Goal: Task Accomplishment & Management: Use online tool/utility

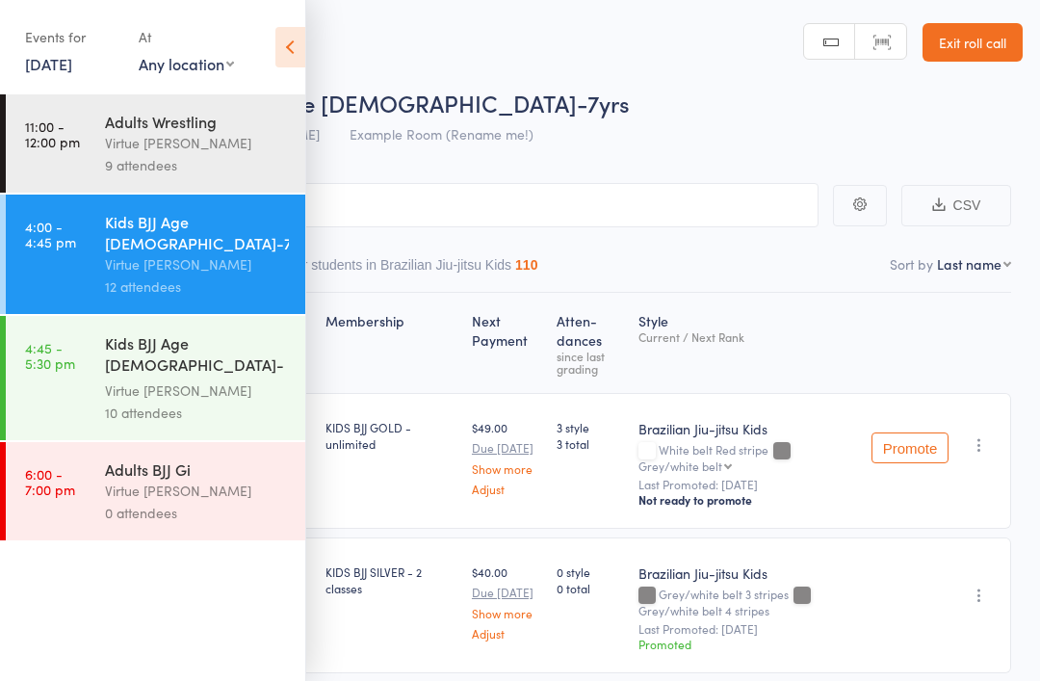
click at [75, 501] on link "6:00 - 7:00 pm Adults BJJ Gi Virtue [PERSON_NAME] 0 attendees" at bounding box center [155, 491] width 299 height 98
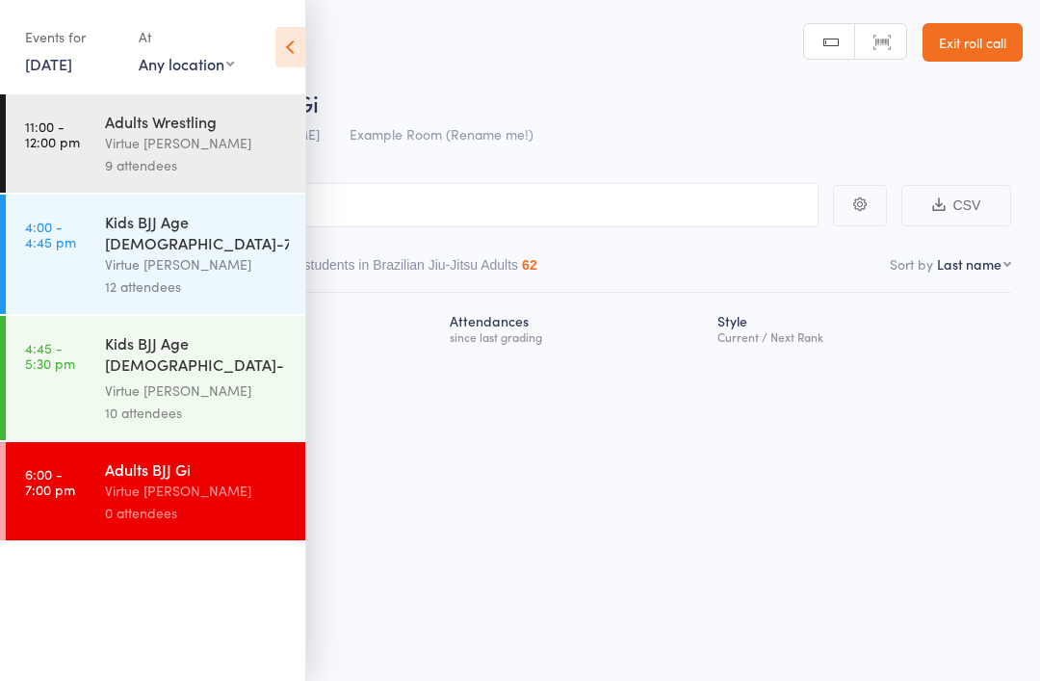
click at [282, 42] on icon at bounding box center [290, 47] width 30 height 40
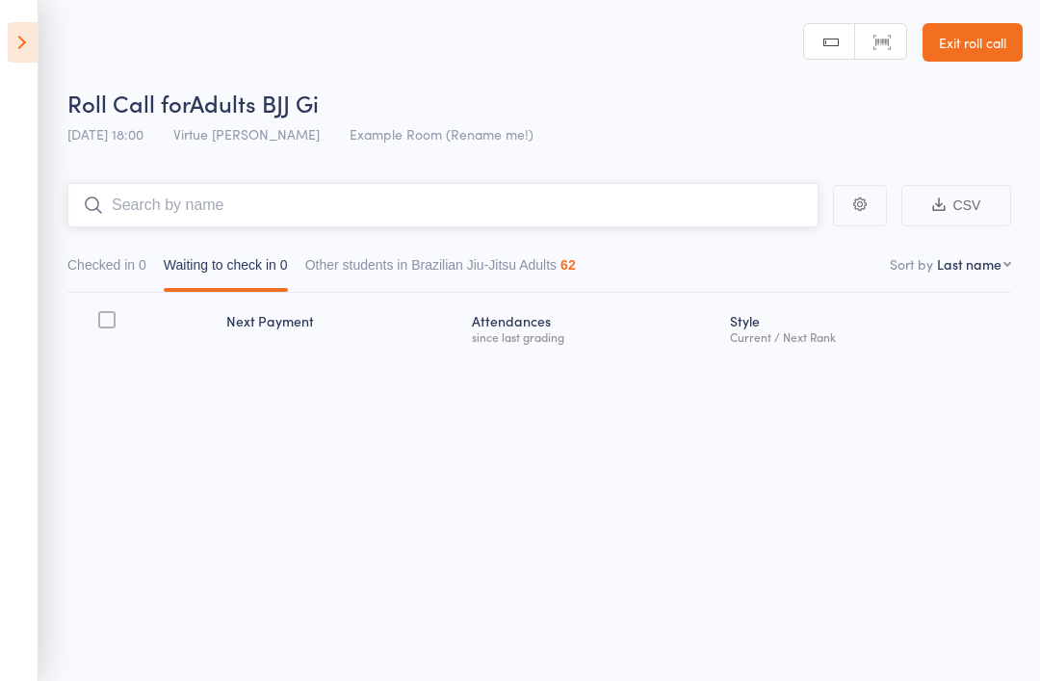
click at [627, 218] on input "search" at bounding box center [442, 205] width 751 height 44
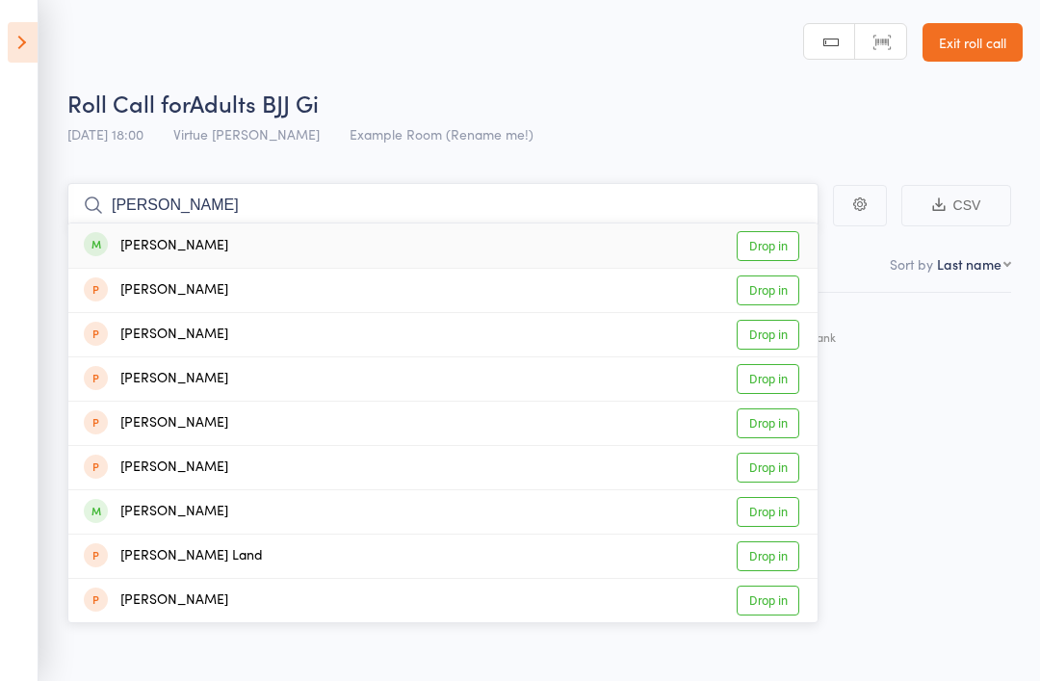
type input "[PERSON_NAME]"
click at [784, 242] on link "Drop in" at bounding box center [767, 246] width 63 height 30
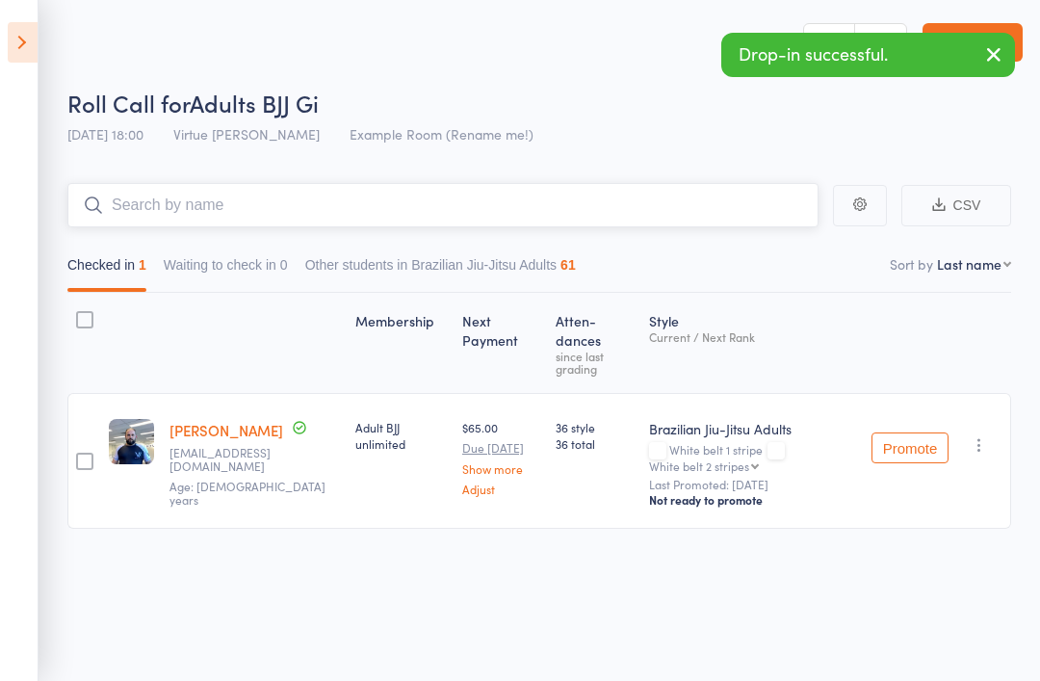
click at [667, 193] on input "search" at bounding box center [442, 205] width 751 height 44
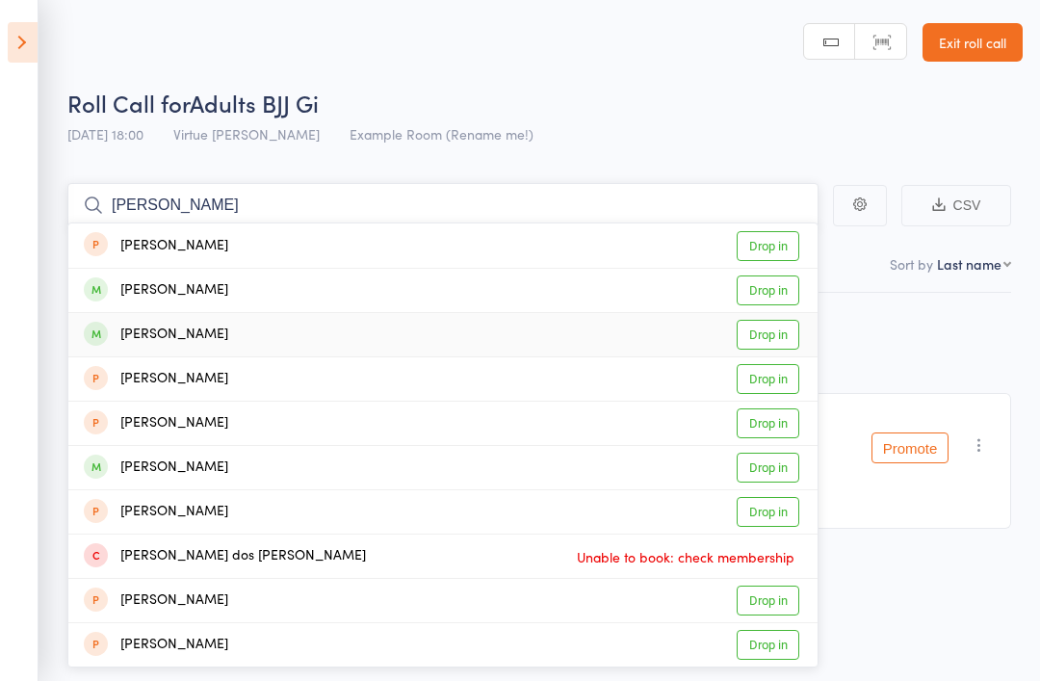
type input "[PERSON_NAME]"
click at [765, 338] on link "Drop in" at bounding box center [767, 335] width 63 height 30
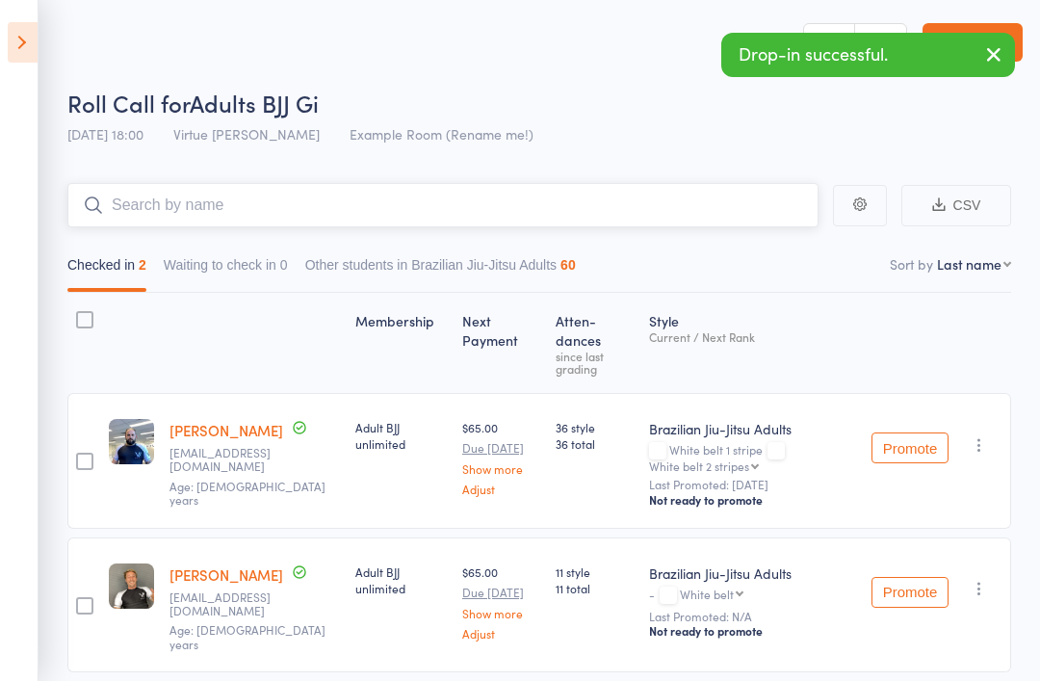
click at [626, 211] on input "search" at bounding box center [442, 205] width 751 height 44
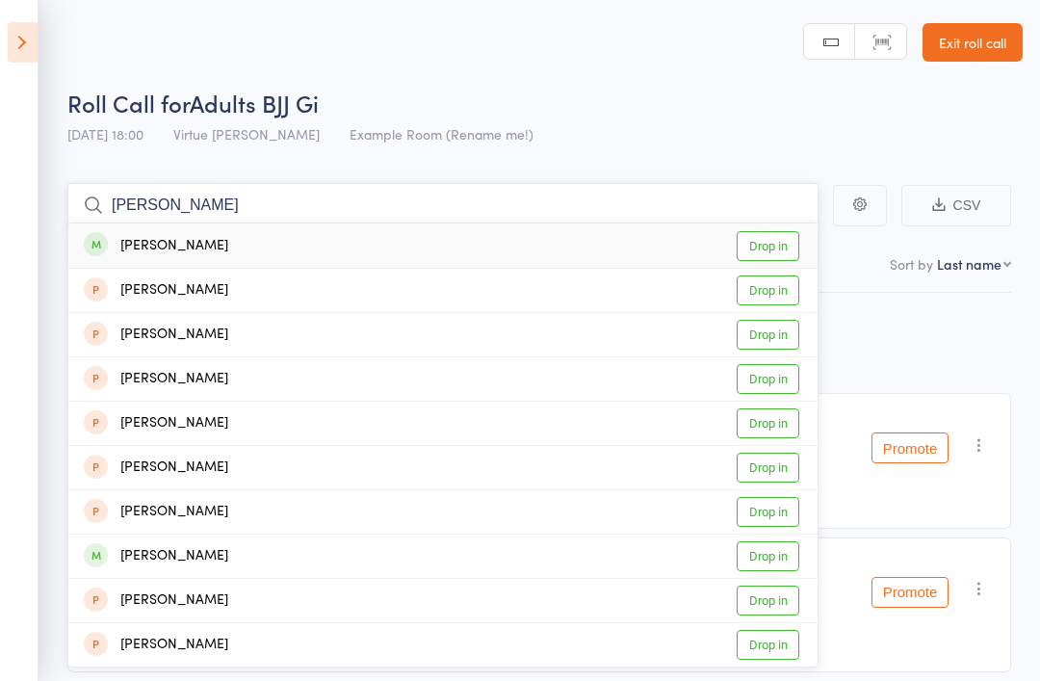
type input "[PERSON_NAME]"
click at [762, 243] on link "Drop in" at bounding box center [767, 246] width 63 height 30
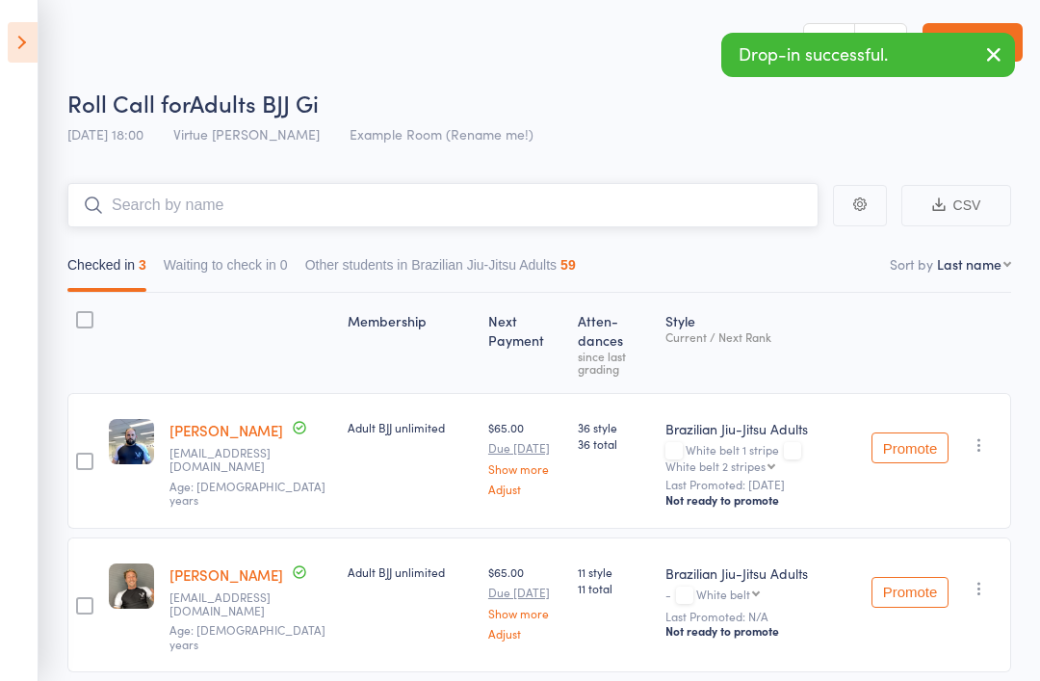
click at [582, 206] on input "search" at bounding box center [442, 205] width 751 height 44
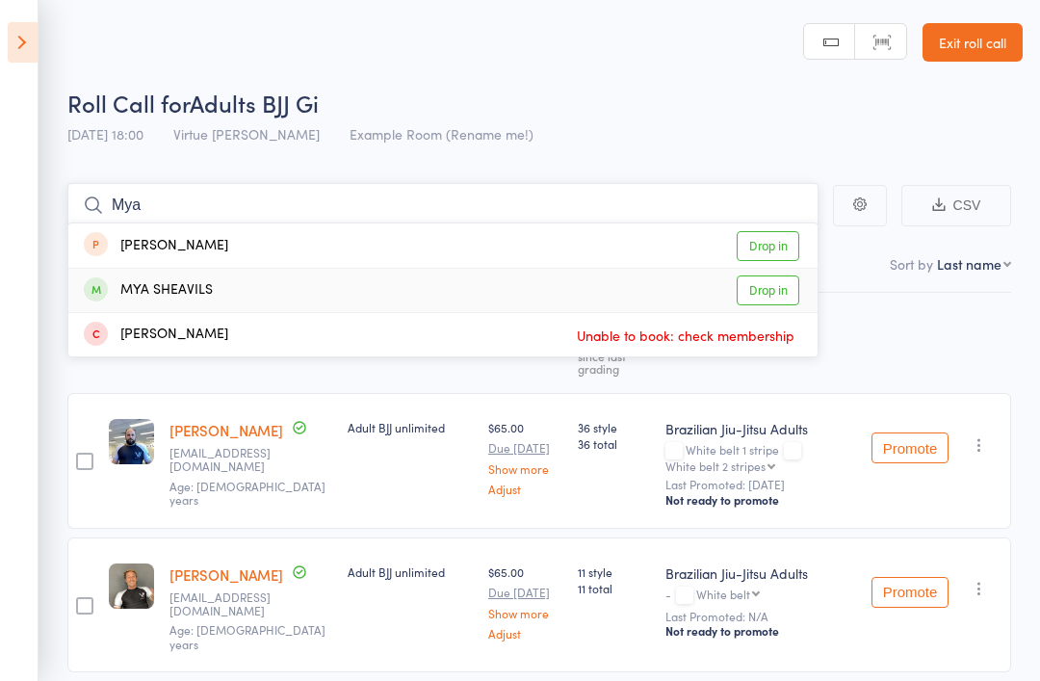
type input "Mya"
click at [783, 302] on link "Drop in" at bounding box center [767, 290] width 63 height 30
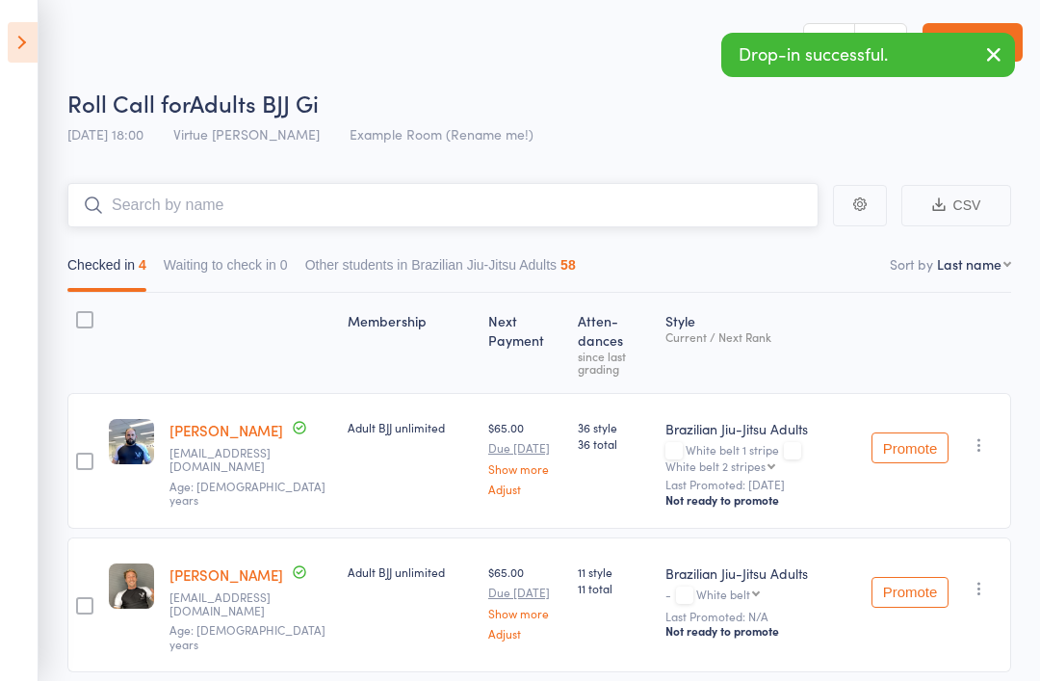
click at [587, 215] on input "search" at bounding box center [442, 205] width 751 height 44
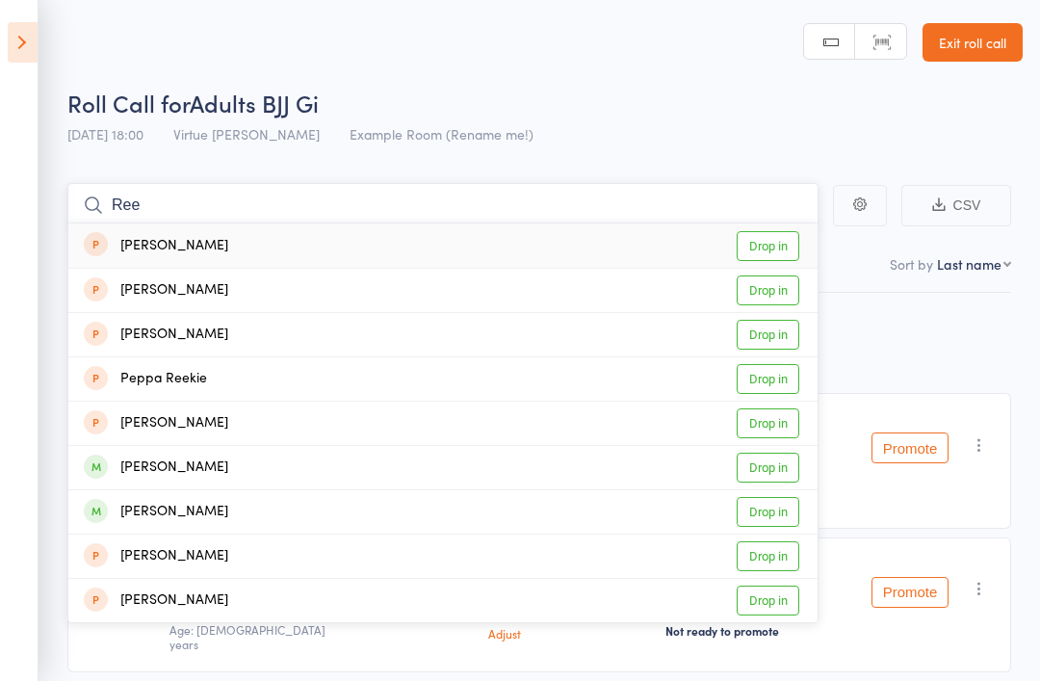
type input "Ree"
click at [784, 517] on link "Drop in" at bounding box center [767, 512] width 63 height 30
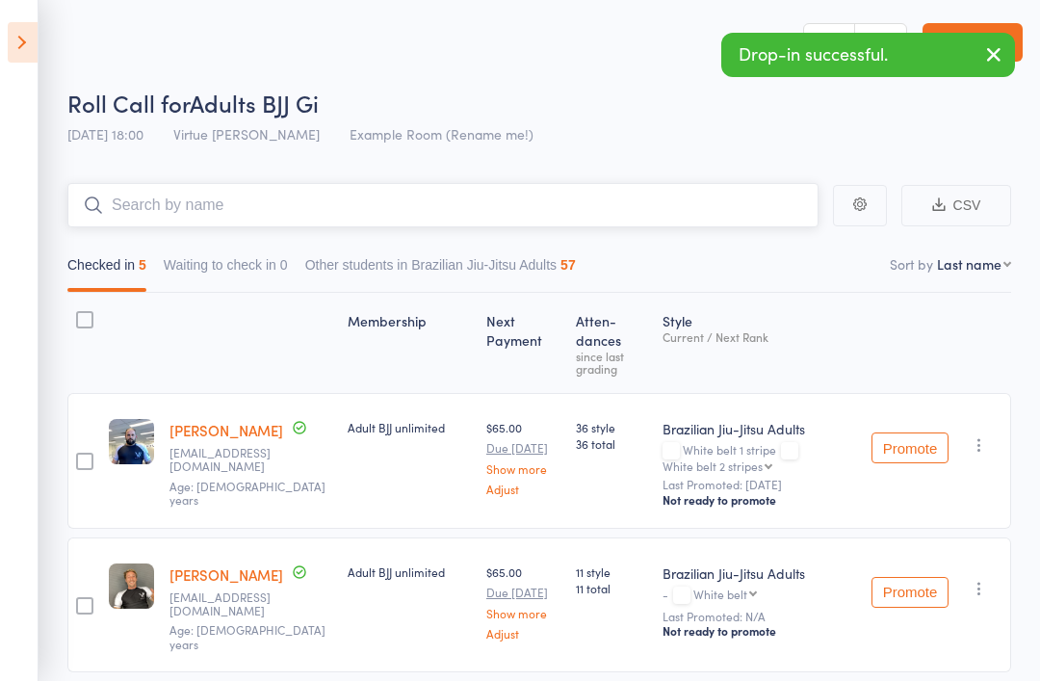
click at [592, 210] on input "search" at bounding box center [442, 205] width 751 height 44
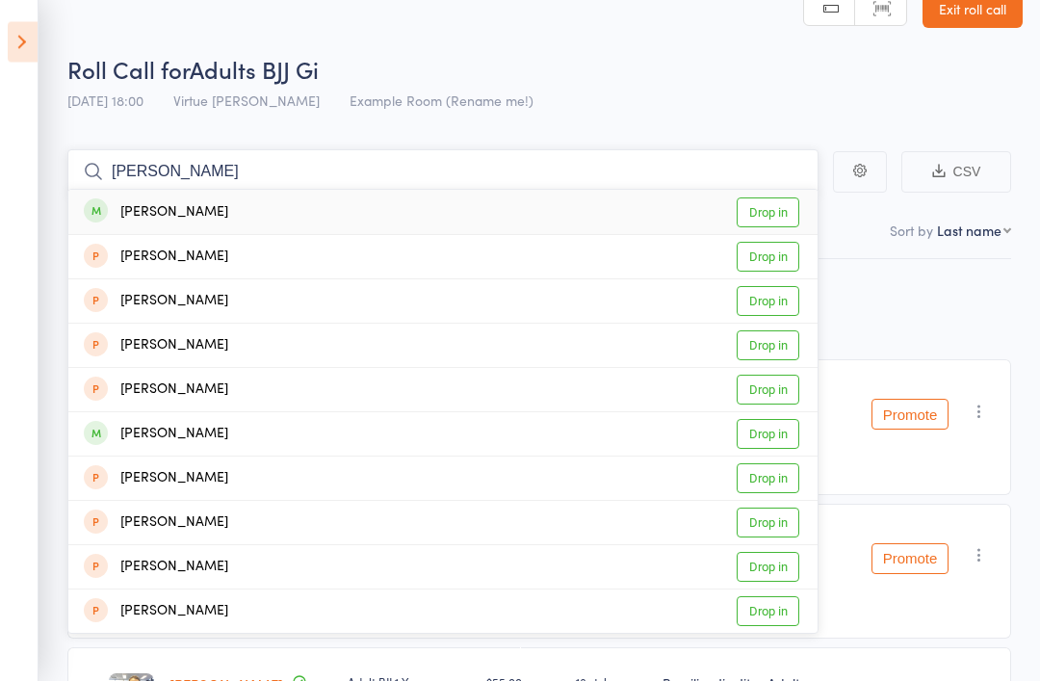
click at [527, 172] on input "[PERSON_NAME]" at bounding box center [442, 172] width 751 height 44
type input "M"
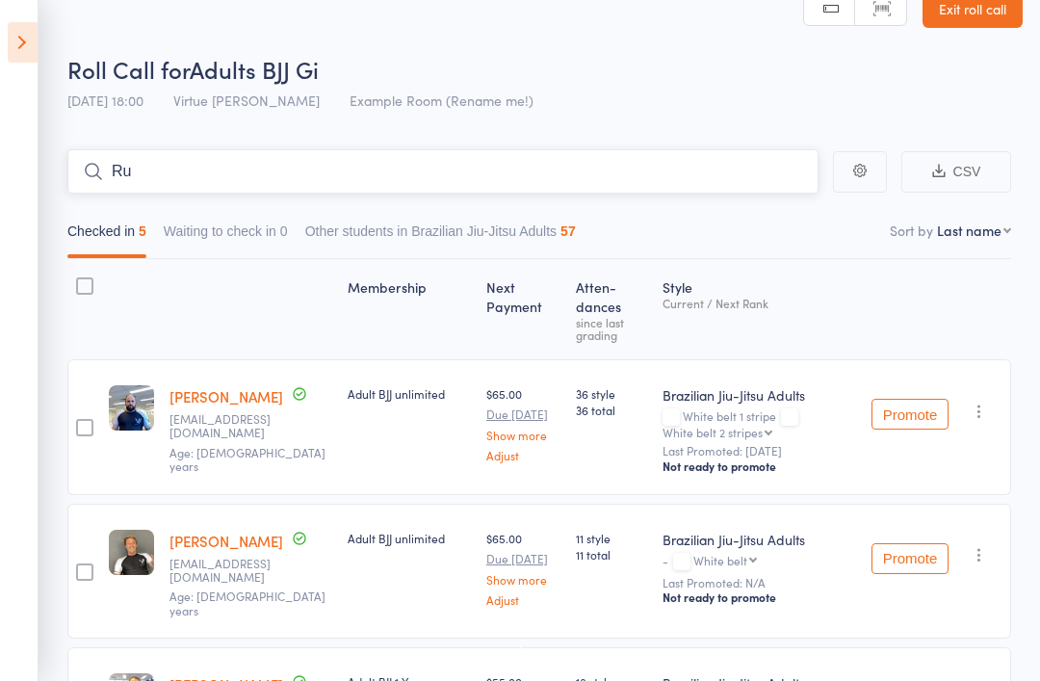
type input "R"
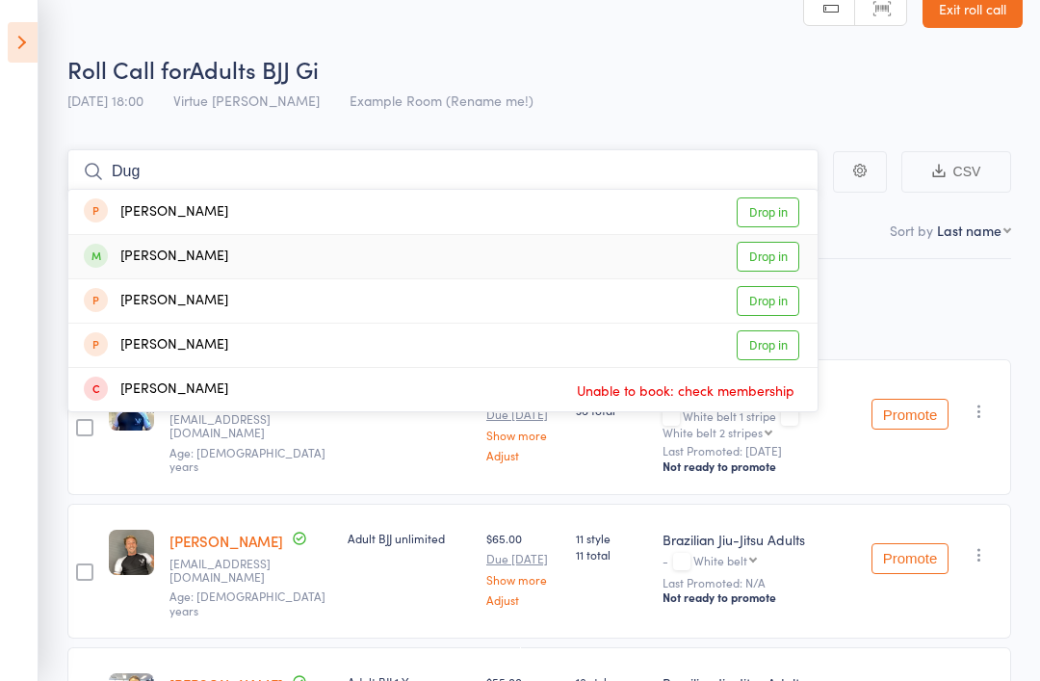
type input "Dug"
click at [773, 267] on link "Drop in" at bounding box center [767, 257] width 63 height 30
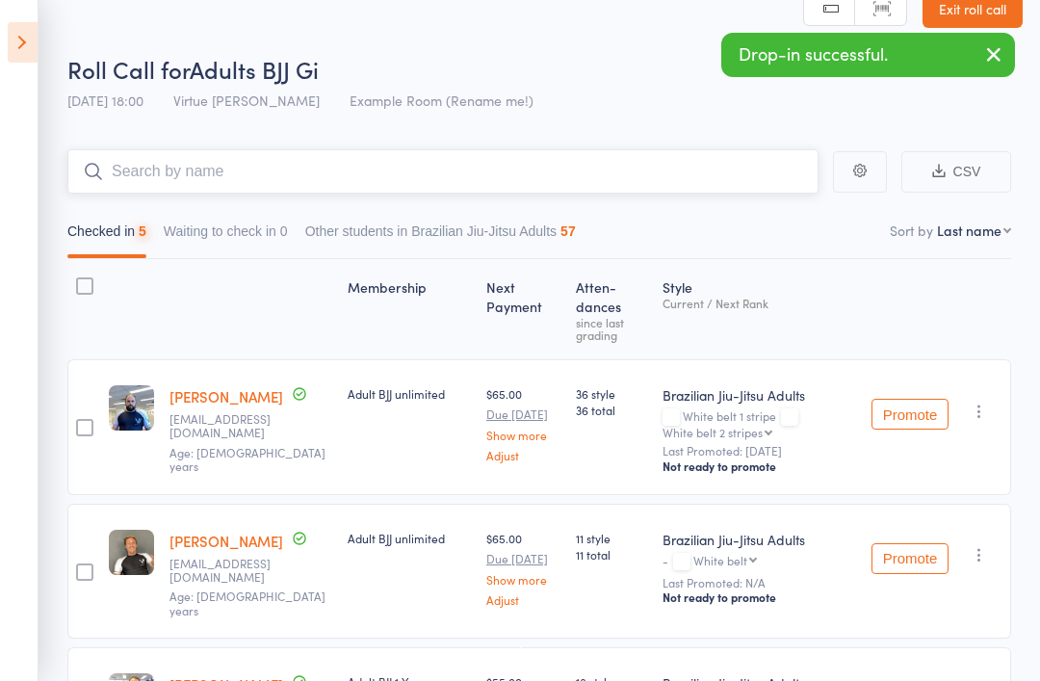
click at [683, 169] on input "search" at bounding box center [442, 171] width 751 height 44
click at [154, 179] on input "[PERSON_NAME]" at bounding box center [442, 171] width 751 height 44
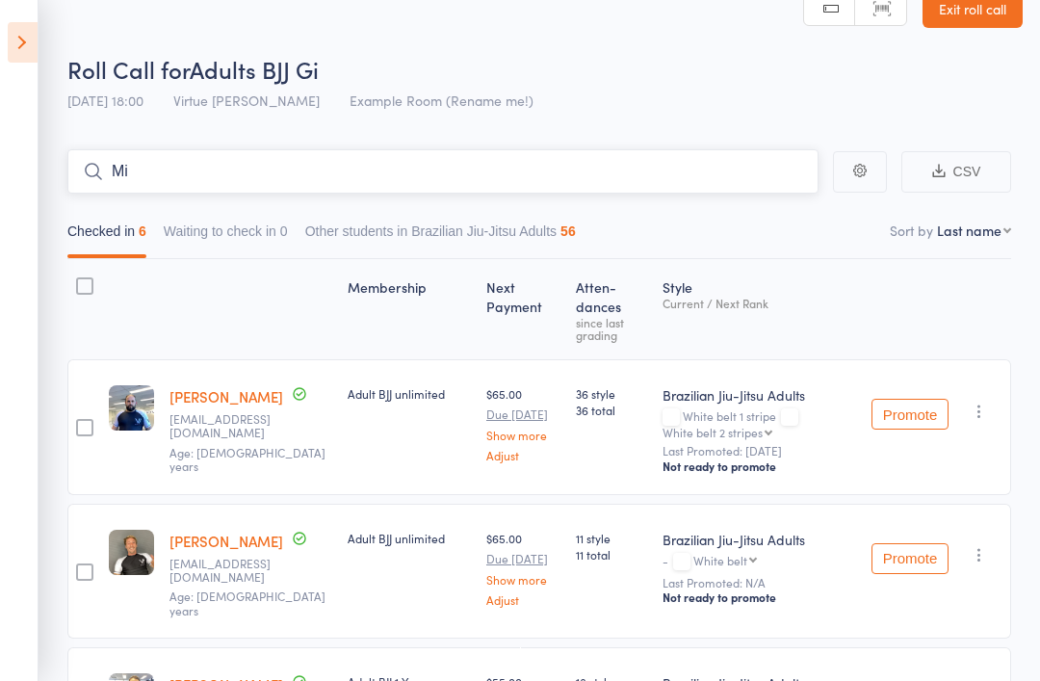
type input "M"
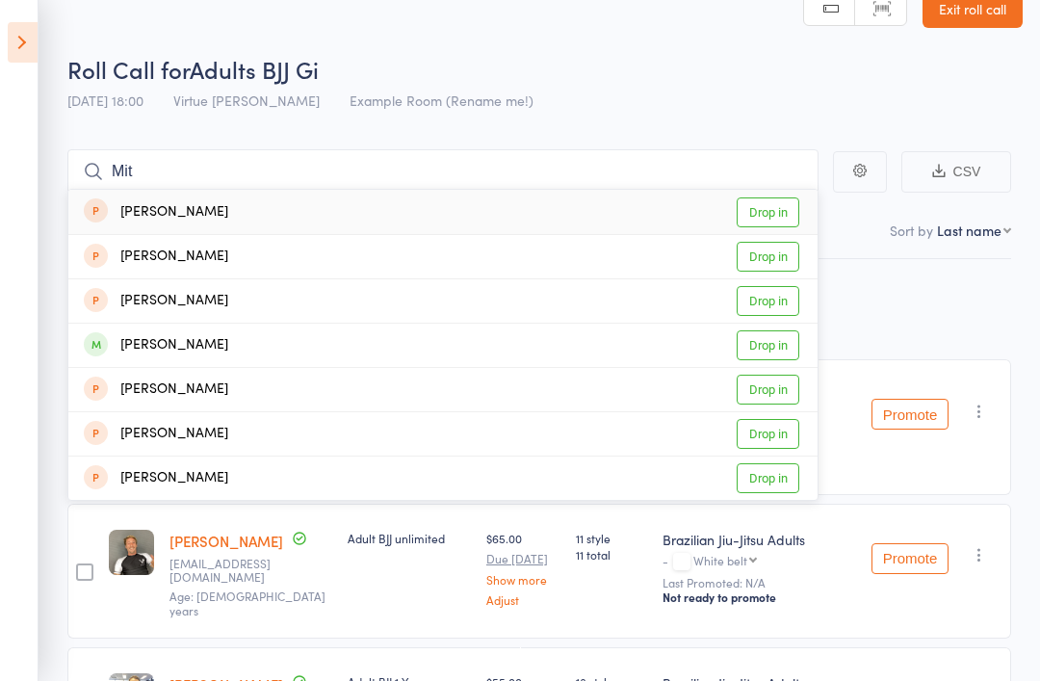
click at [839, 54] on div "Roll Call for Adults BJJ Gi" at bounding box center [544, 69] width 955 height 32
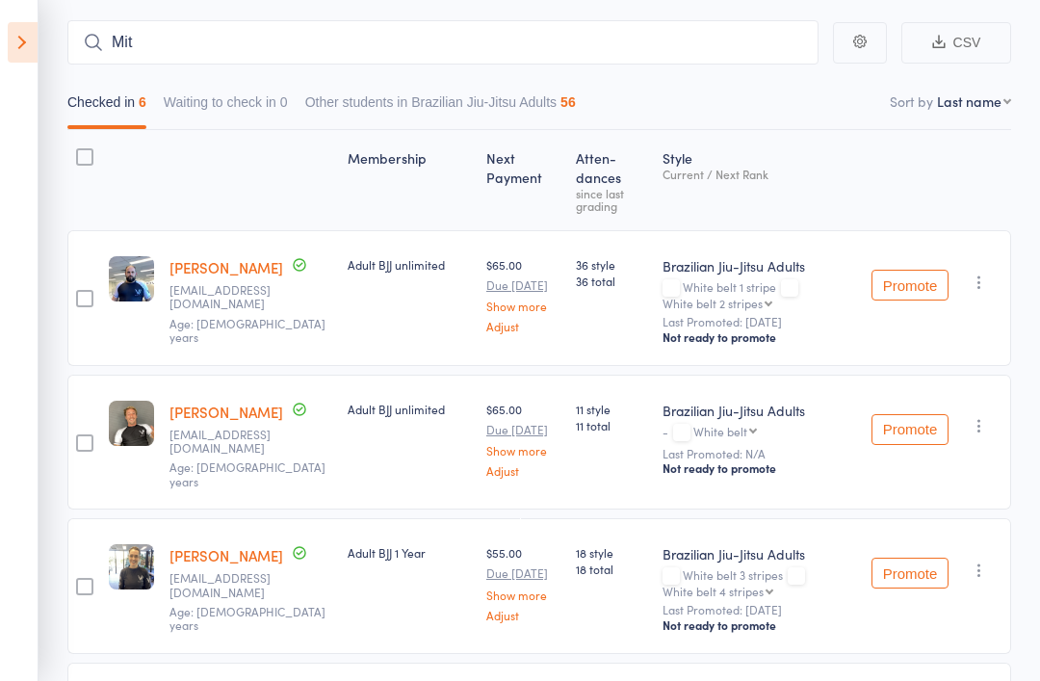
scroll to position [133, 0]
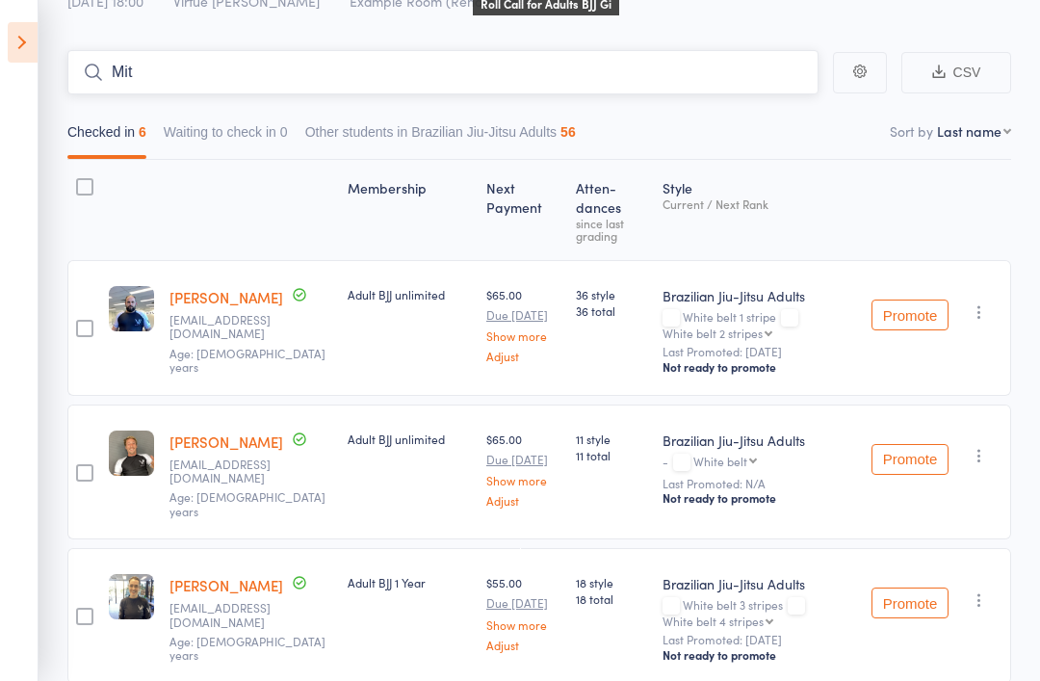
click at [184, 93] on input "Mit" at bounding box center [442, 72] width 751 height 44
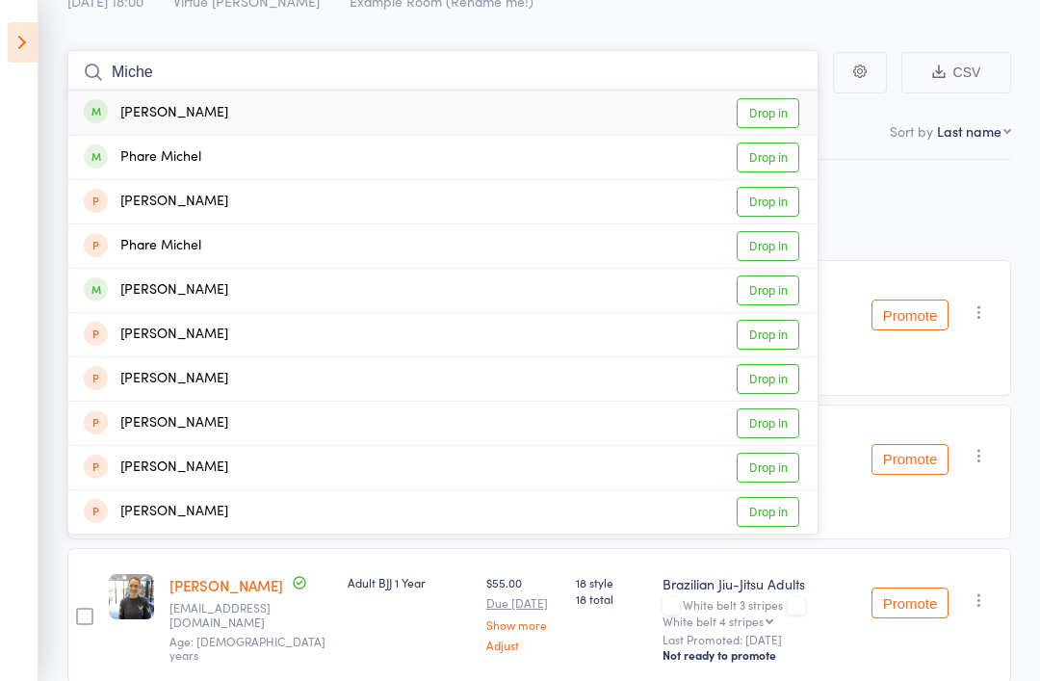
type input "Miche"
click at [777, 115] on link "Drop in" at bounding box center [767, 113] width 63 height 30
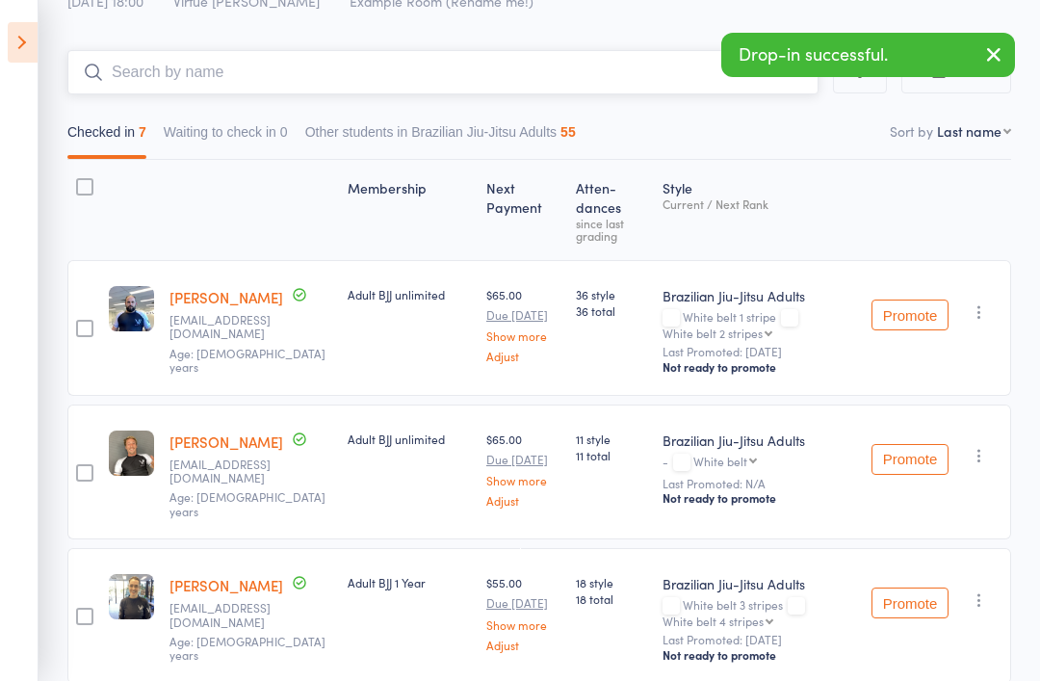
click at [835, 139] on nav "Checked in 7 Waiting to check in 0 Other students in Brazilian Jiu-Jitsu Adults…" at bounding box center [539, 137] width 961 height 44
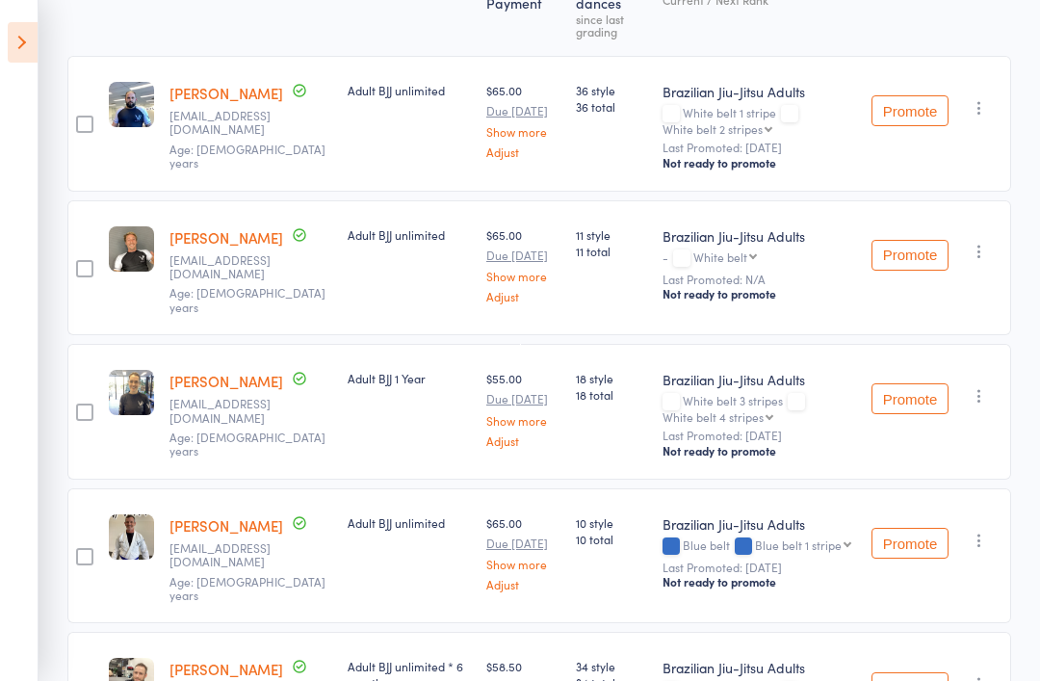
scroll to position [0, 0]
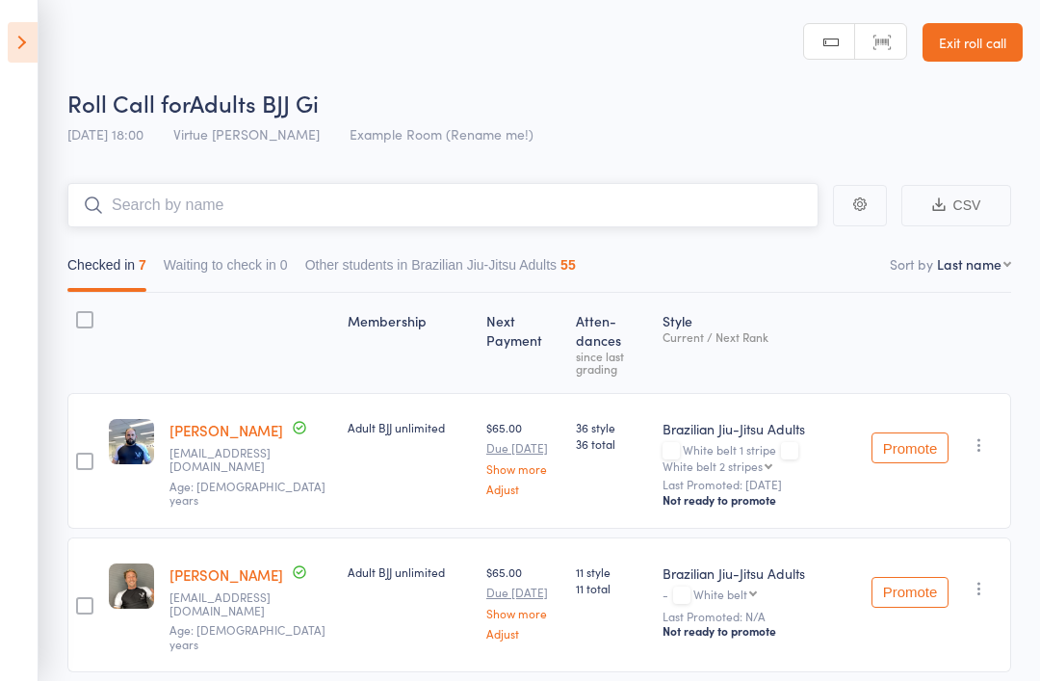
click at [632, 196] on input "search" at bounding box center [442, 205] width 751 height 44
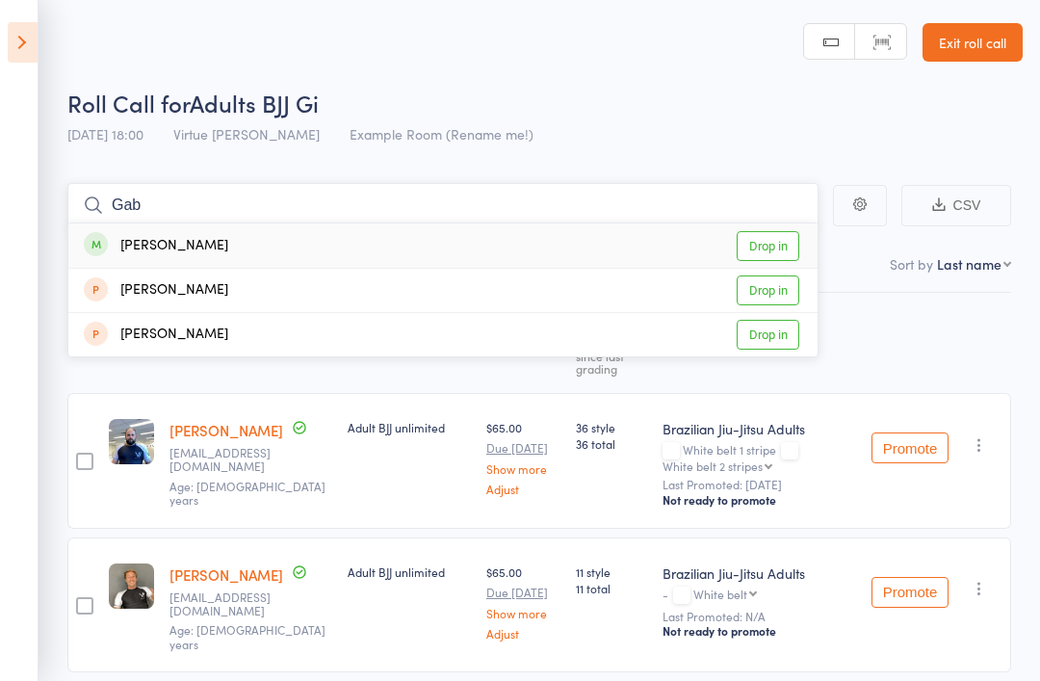
type input "Gab"
click at [760, 242] on link "Drop in" at bounding box center [767, 246] width 63 height 30
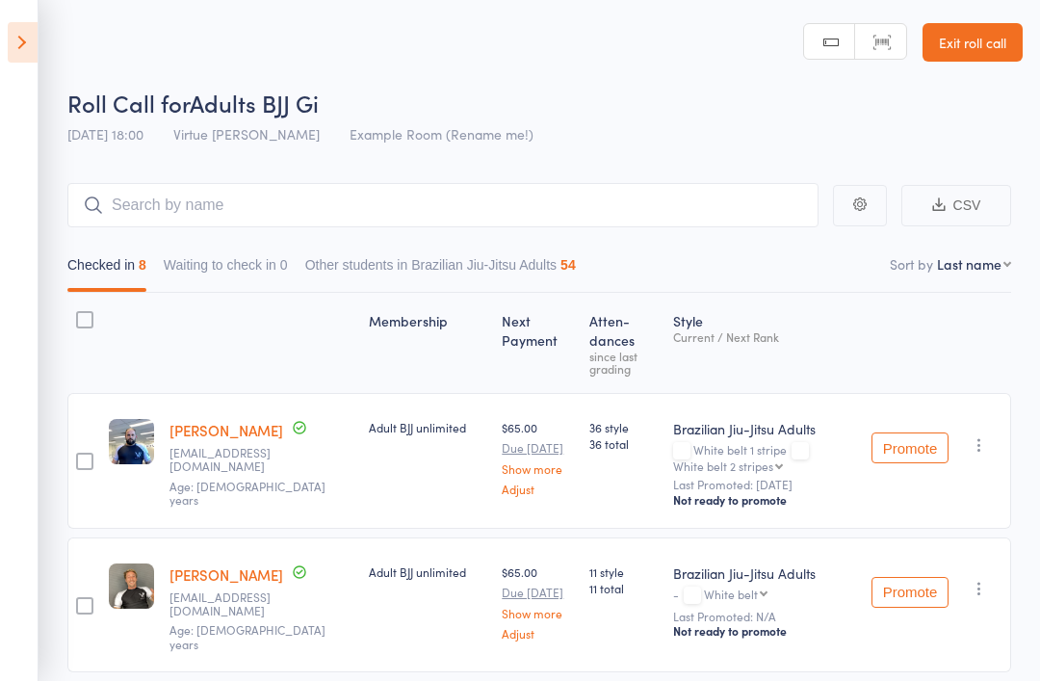
click at [408, 193] on input "search" at bounding box center [442, 205] width 751 height 44
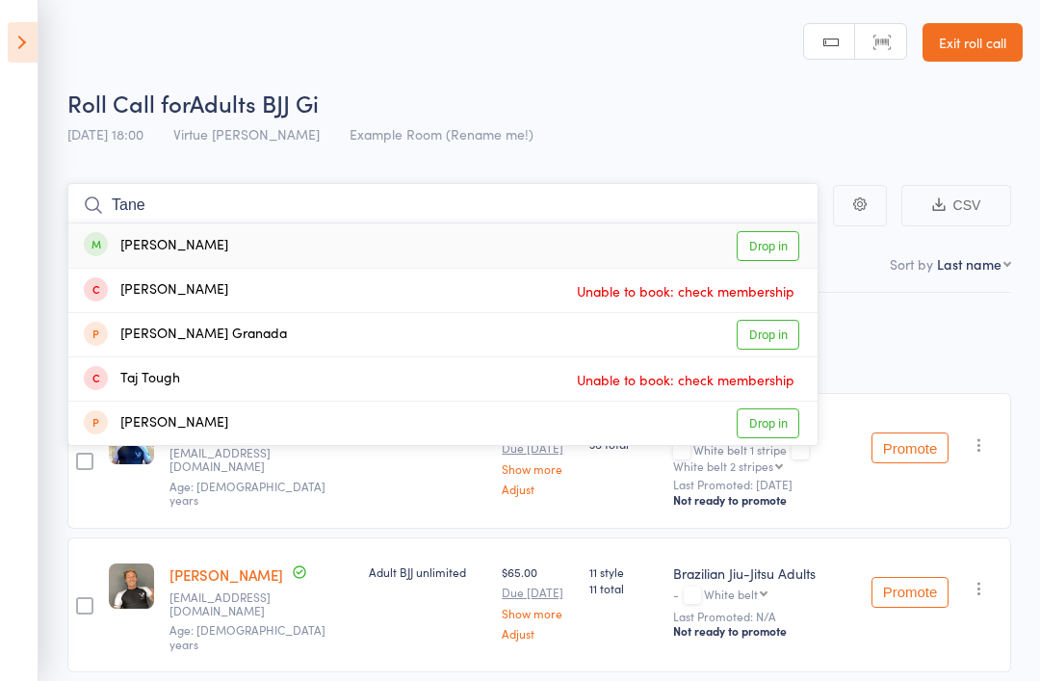
type input "Tane"
click at [790, 247] on link "Drop in" at bounding box center [767, 246] width 63 height 30
